Goal: Entertainment & Leisure: Consume media (video, audio)

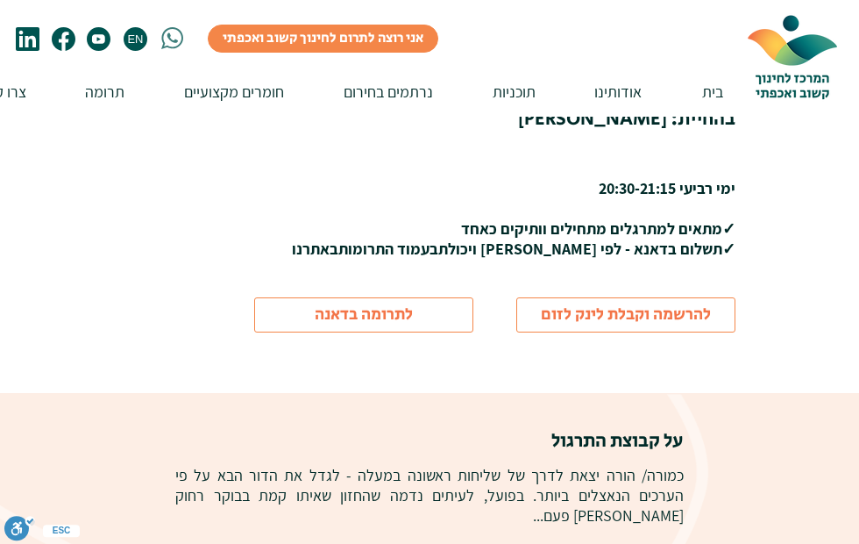
scroll to position [361, 0]
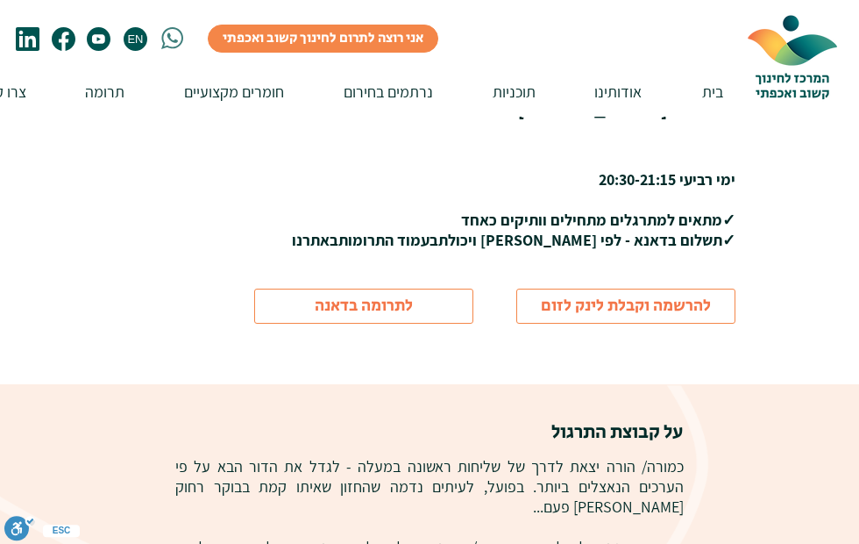
click at [647, 303] on span "להרשמה וקבלת לינק לזום" at bounding box center [626, 307] width 170 height 24
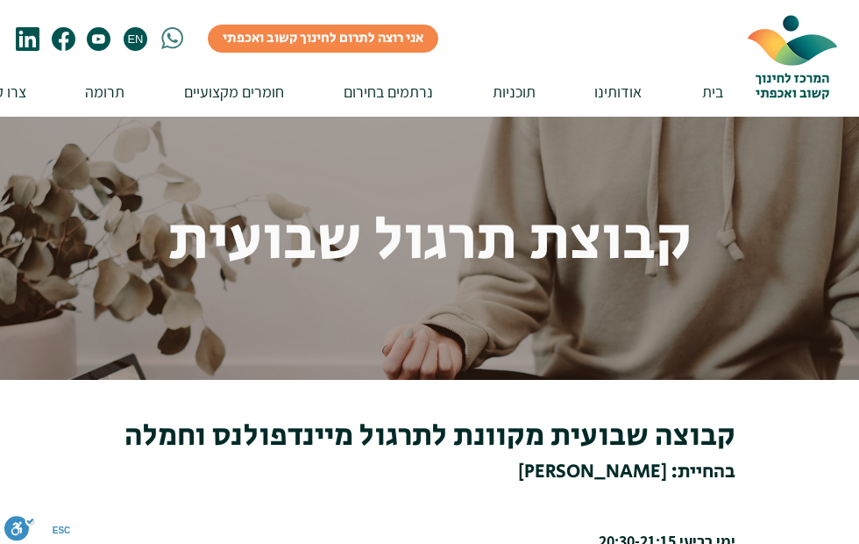
click at [256, 83] on p "חומרים מקצועיים" at bounding box center [233, 92] width 117 height 50
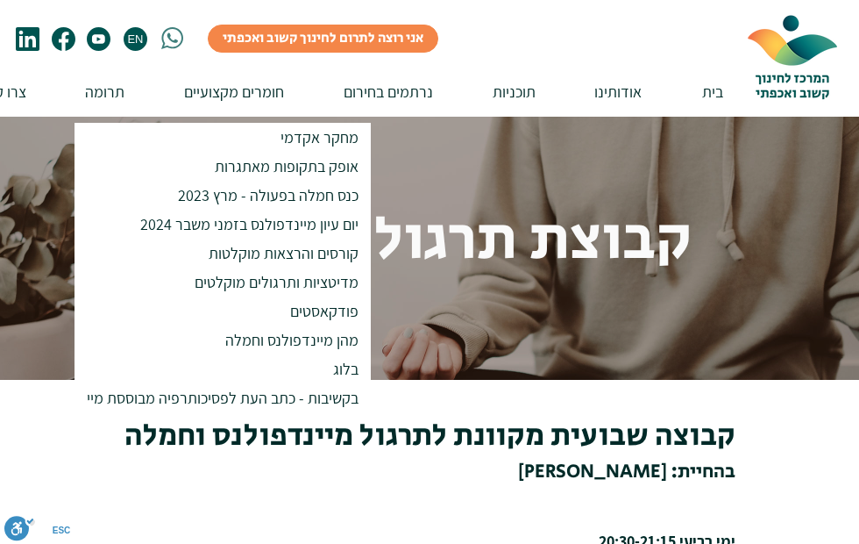
click at [311, 283] on p "מדיטציות ותרגולים מוקלטים" at bounding box center [277, 281] width 180 height 29
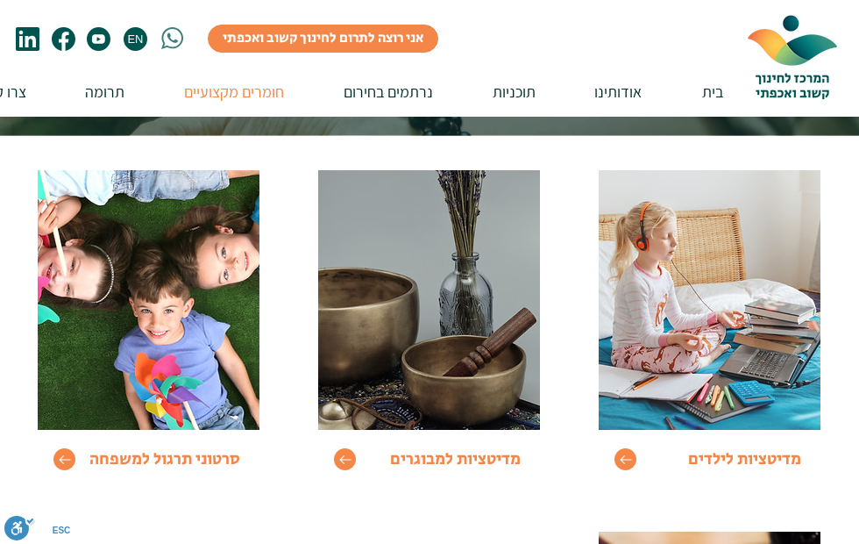
scroll to position [186, 0]
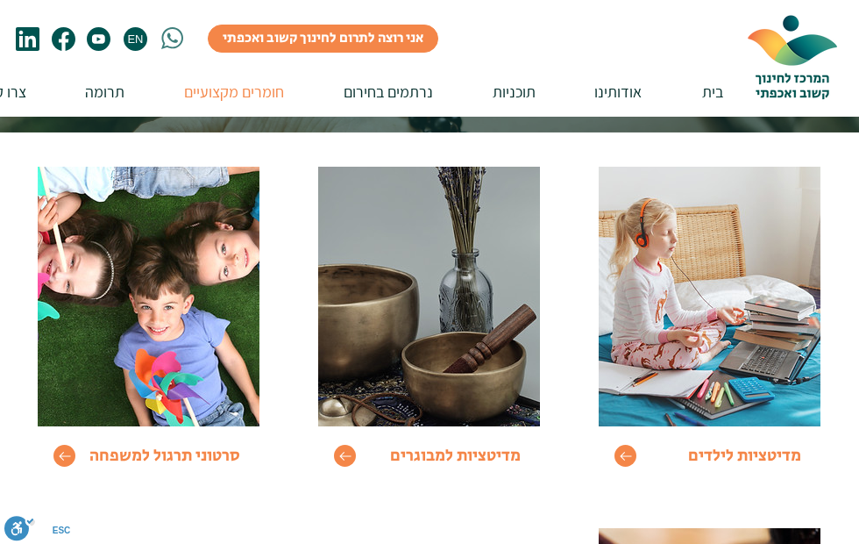
click at [464, 453] on span "מדיטציות למבוגרים" at bounding box center [455, 456] width 131 height 24
click at [458, 449] on span "מדיטציות למבוגרים" at bounding box center [455, 456] width 131 height 24
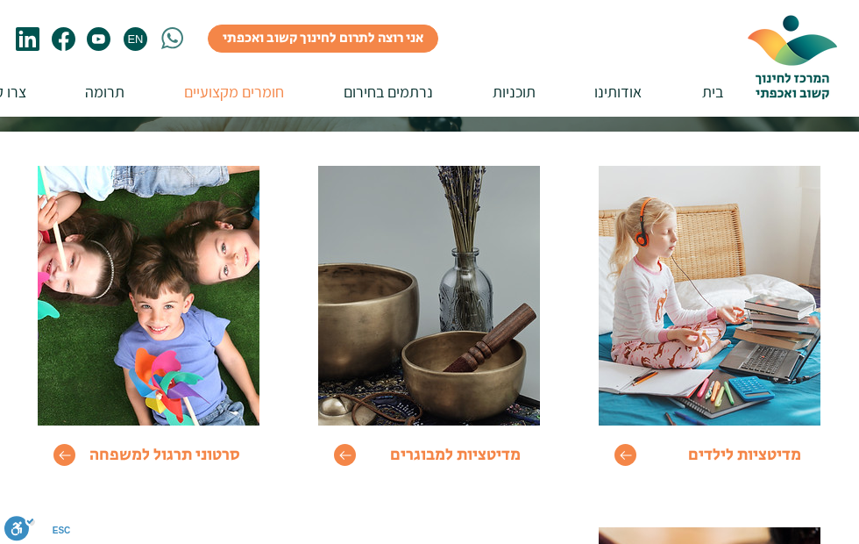
click at [342, 452] on icon "Go to" at bounding box center [345, 455] width 12 height 12
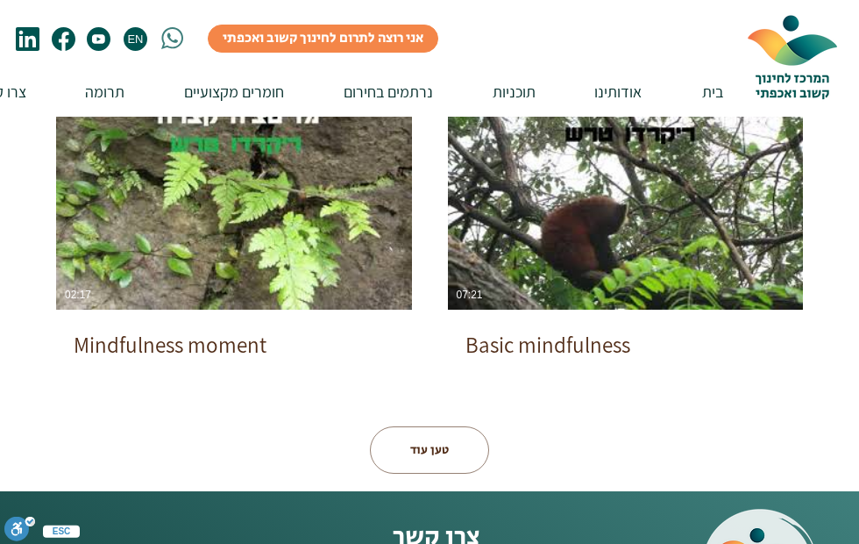
scroll to position [978, 0]
click at [516, 84] on p "תוכניות" at bounding box center [514, 92] width 60 height 50
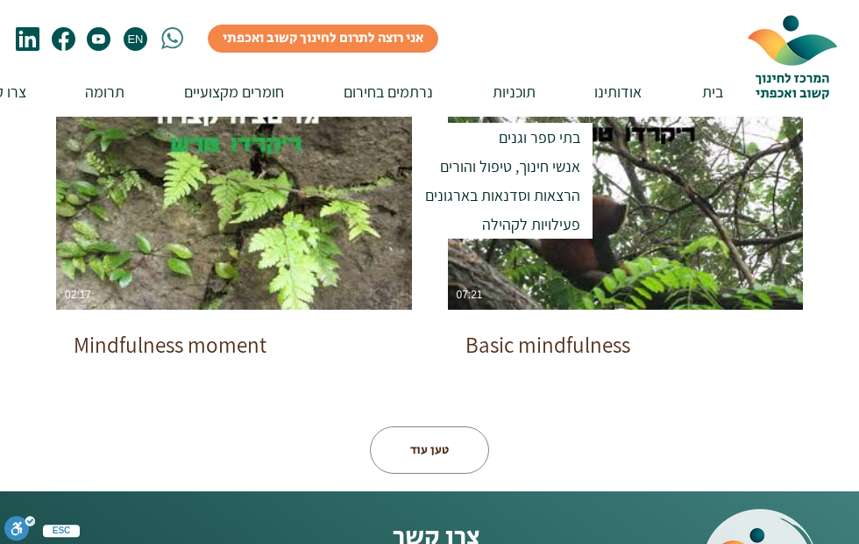
click at [623, 85] on p "אודותינו" at bounding box center [618, 92] width 65 height 50
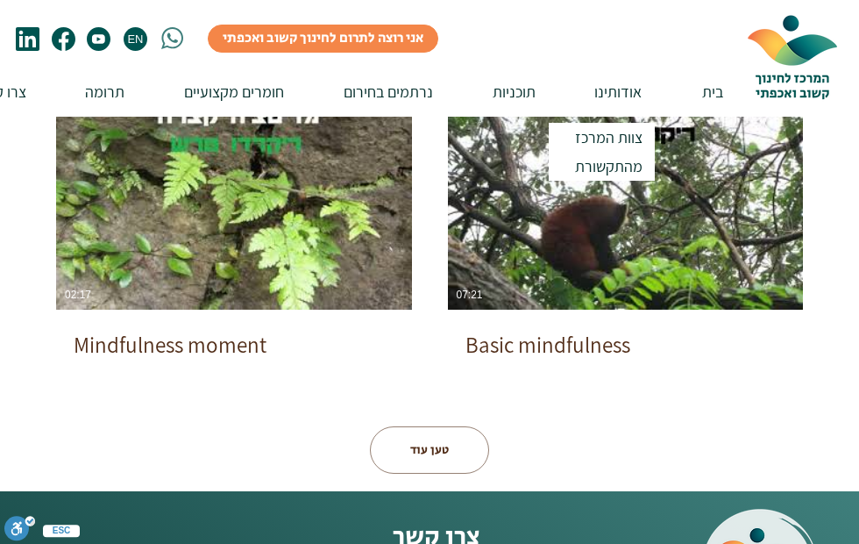
click at [525, 85] on p "תוכניות" at bounding box center [514, 92] width 60 height 50
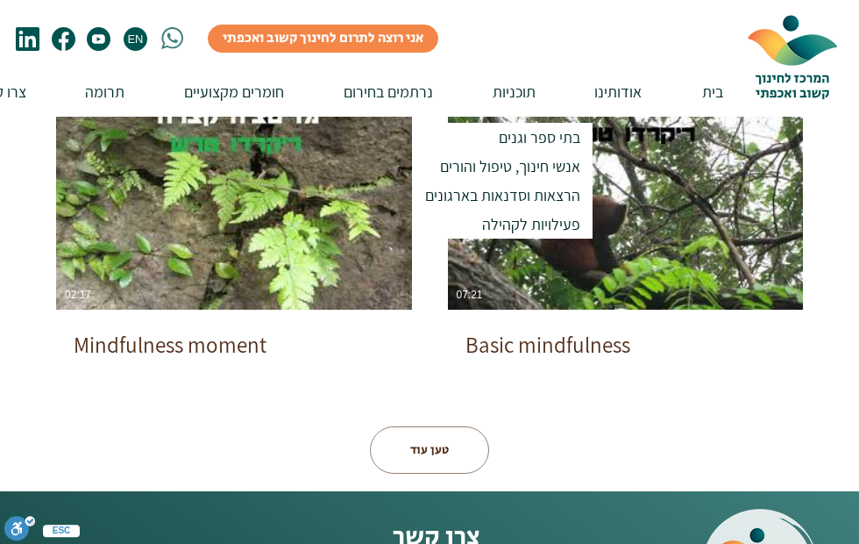
click at [254, 90] on p "חומרים מקצועיים" at bounding box center [233, 92] width 117 height 50
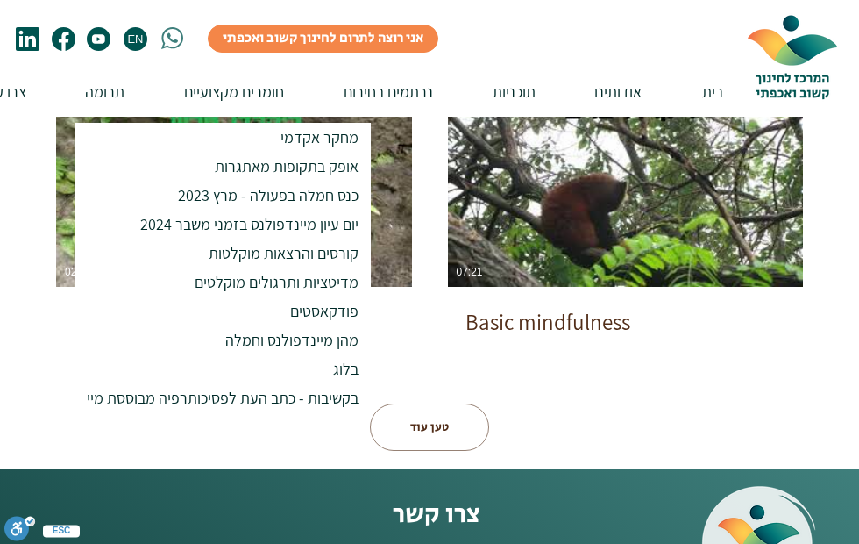
scroll to position [991, 0]
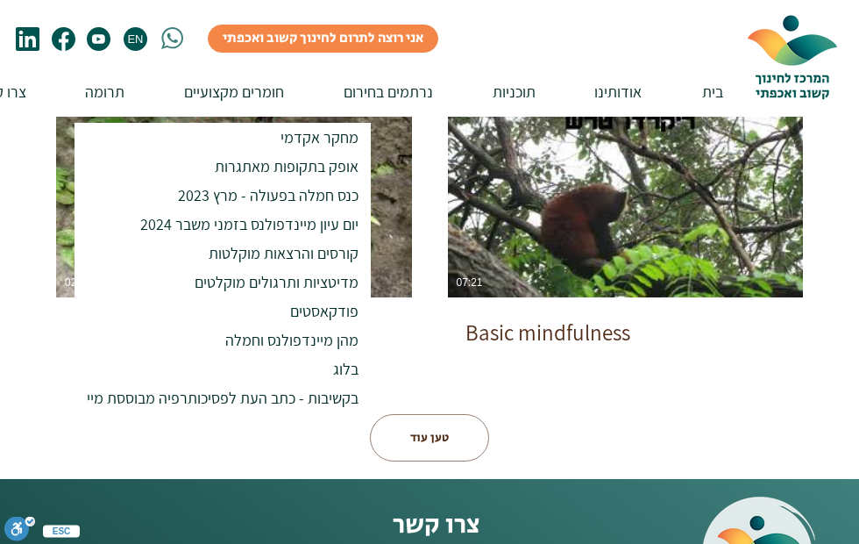
click at [309, 254] on p "קורסים והרצאות מוקלטות" at bounding box center [284, 252] width 166 height 29
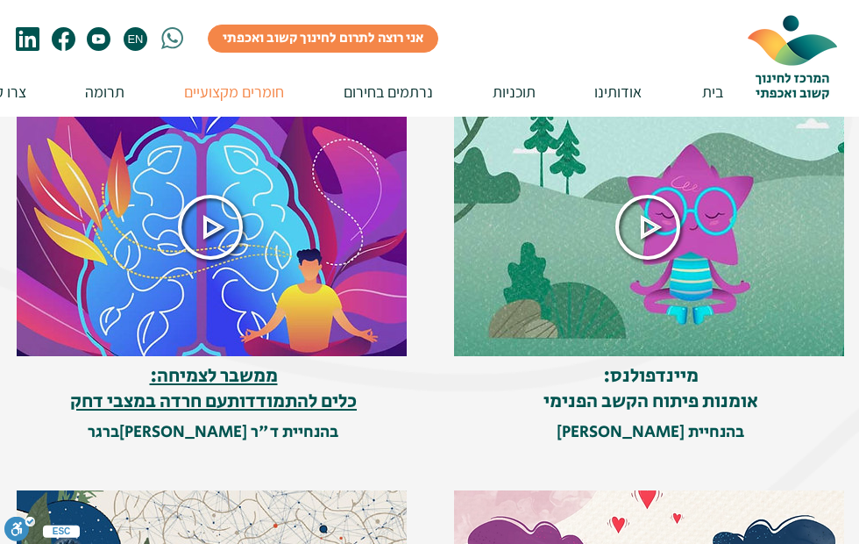
scroll to position [355, 0]
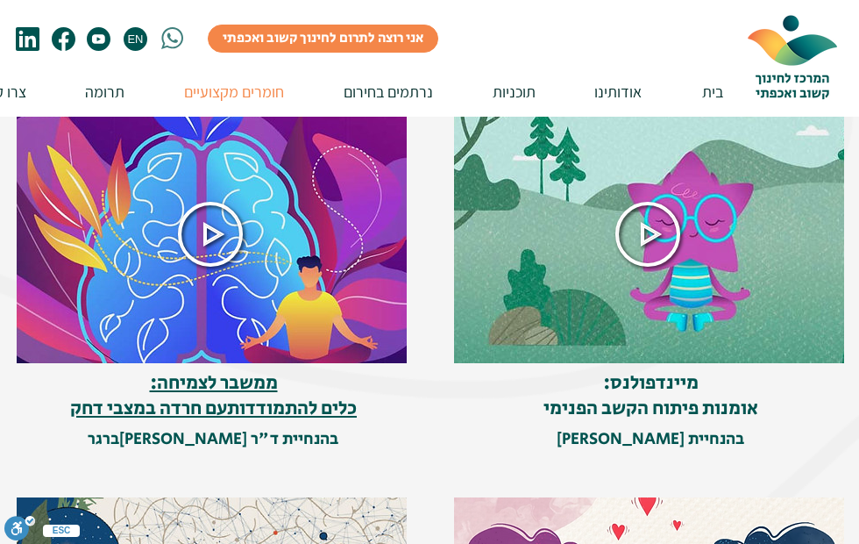
click at [651, 229] on icon at bounding box center [647, 234] width 63 height 63
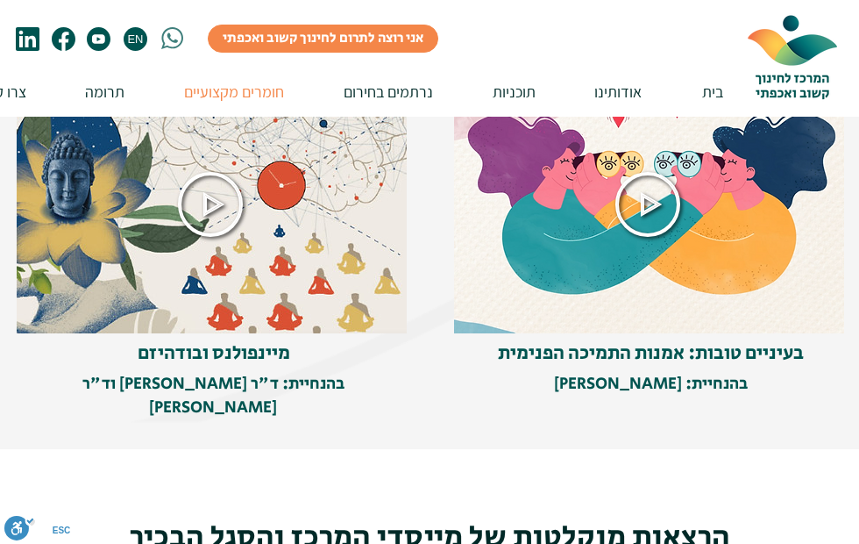
scroll to position [771, 0]
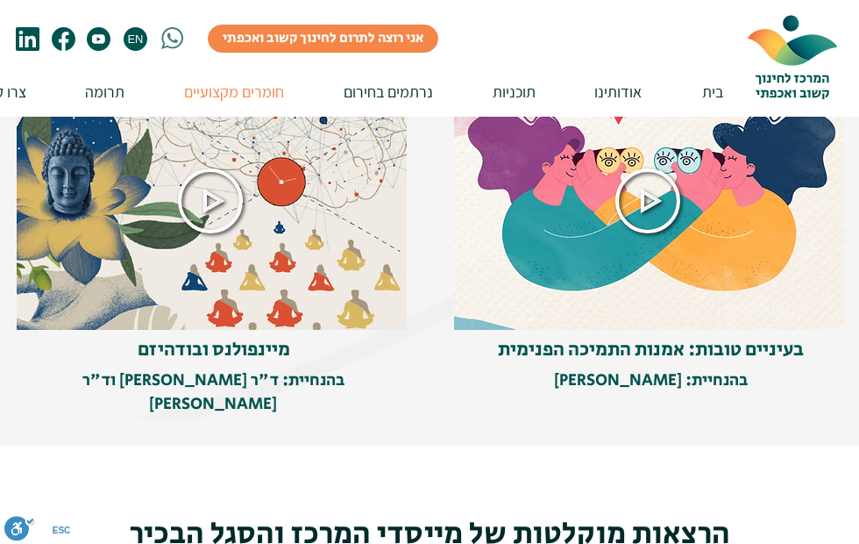
click at [650, 193] on icon at bounding box center [647, 200] width 65 height 65
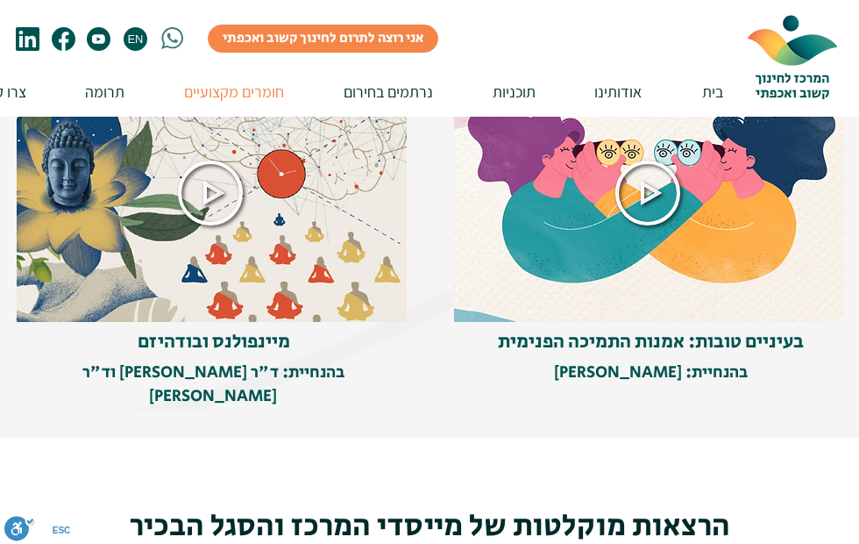
scroll to position [747, 0]
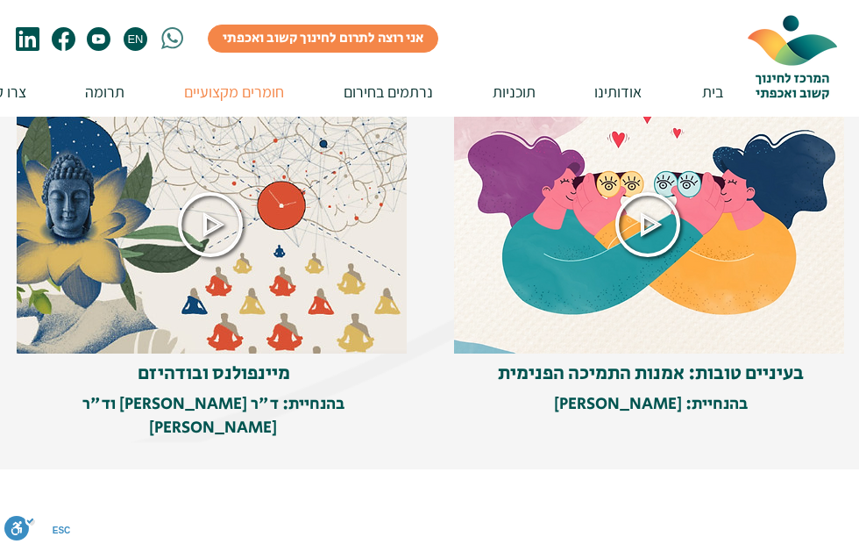
click at [215, 219] on icon at bounding box center [210, 224] width 63 height 63
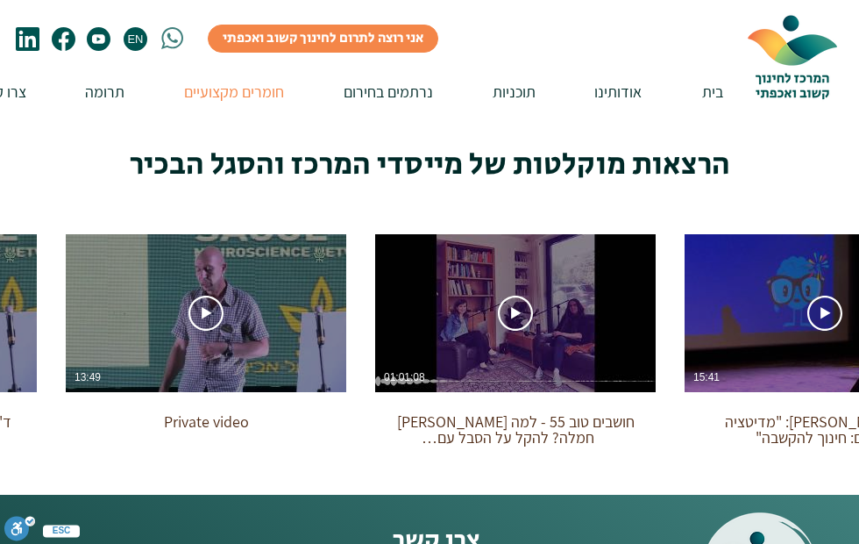
scroll to position [1106, 0]
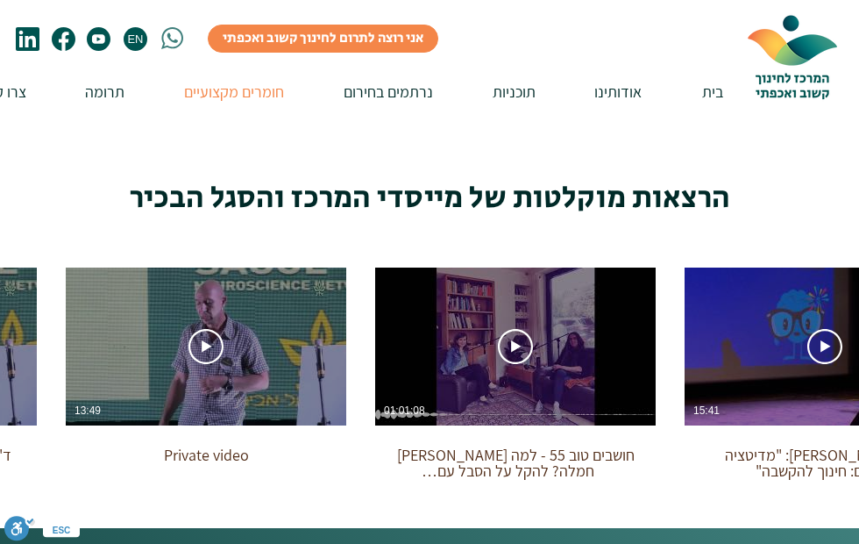
click at [515, 329] on use "צפייה בסרטון" at bounding box center [515, 346] width 35 height 35
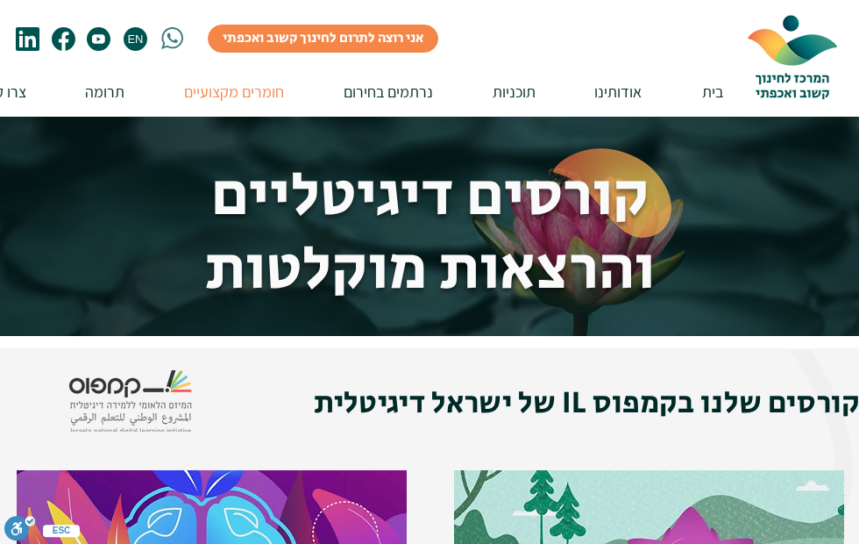
scroll to position [18, 0]
